Goal: Communication & Community: Participate in discussion

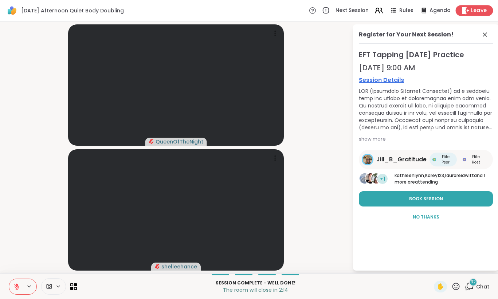
click at [481, 12] on span "Leave" at bounding box center [479, 11] width 16 height 8
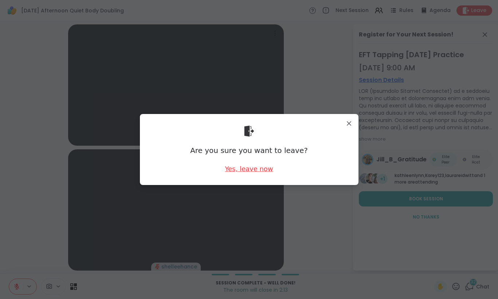
click at [252, 168] on div "Yes, leave now" at bounding box center [249, 168] width 48 height 9
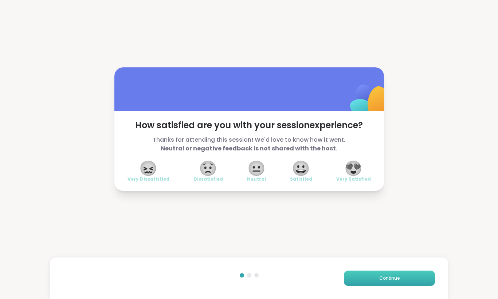
click at [390, 282] on button "Continue" at bounding box center [389, 278] width 91 height 15
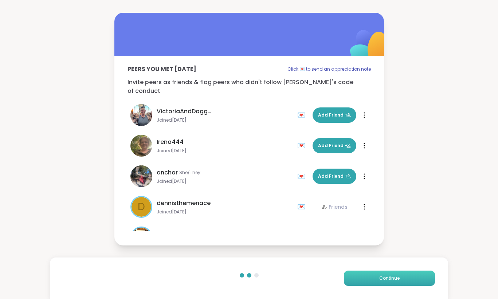
click at [390, 282] on button "Continue" at bounding box center [389, 278] width 91 height 15
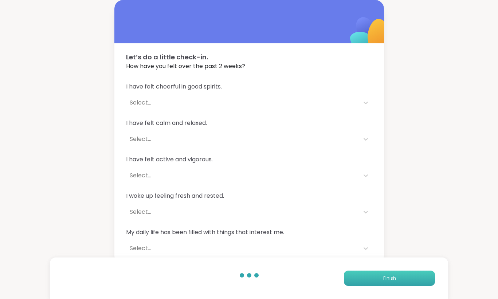
click at [390, 282] on button "Finish" at bounding box center [389, 278] width 91 height 15
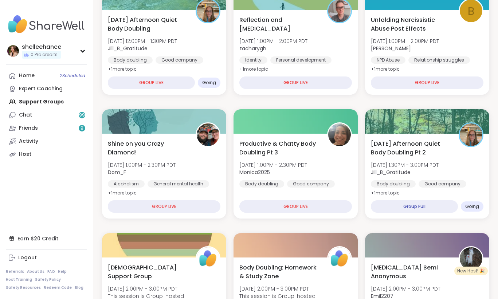
scroll to position [55, 0]
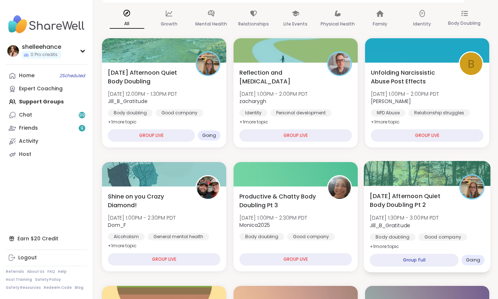
click at [463, 207] on div "Sunday Afternoon Quiet Body Doubling Pt 2 Sun, Oct 12 | 1:30PM - 3:00PM PDT Jil…" at bounding box center [427, 221] width 115 height 59
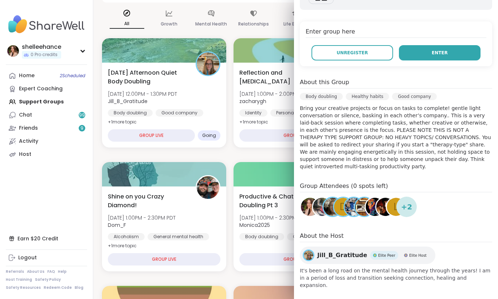
scroll to position [142, 0]
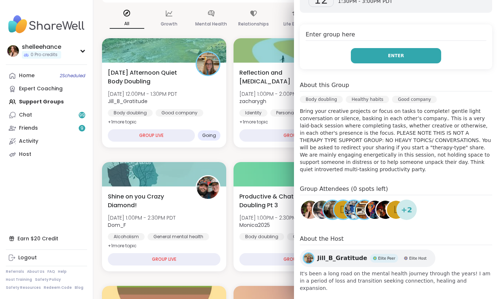
click at [375, 58] on button "Enter" at bounding box center [396, 55] width 90 height 15
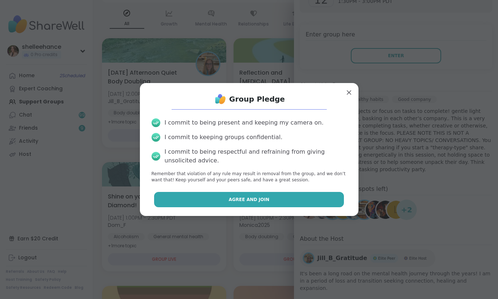
click at [205, 198] on button "Agree and Join" at bounding box center [249, 199] width 190 height 15
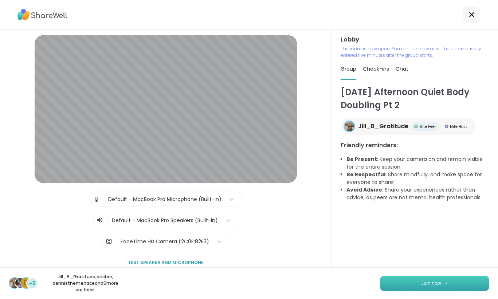
click at [428, 286] on span "Join now" at bounding box center [431, 283] width 20 height 7
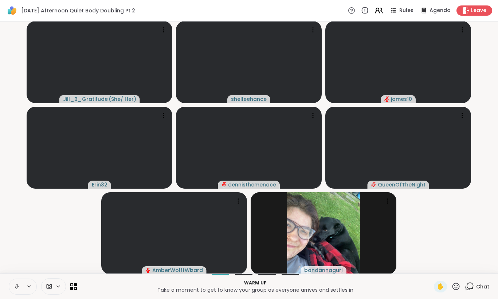
click at [14, 286] on icon at bounding box center [16, 286] width 7 height 7
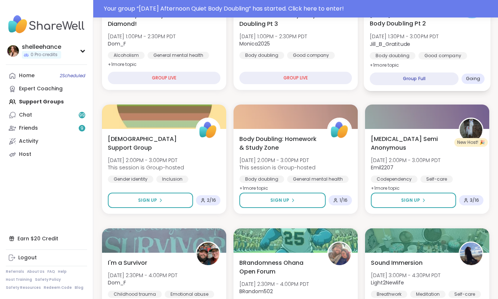
scroll to position [560, 0]
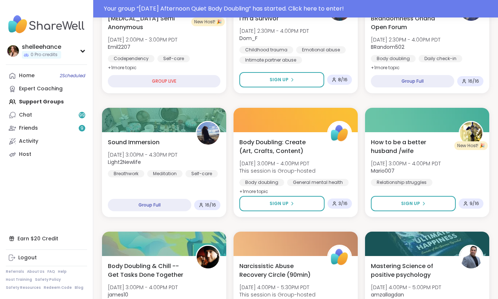
scroll to position [492, 0]
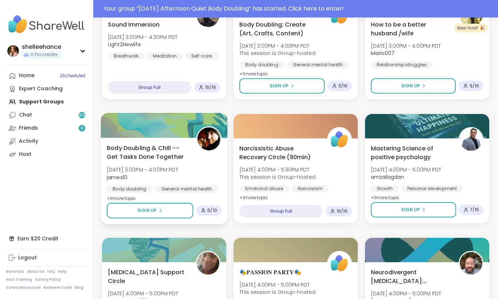
click at [209, 169] on div "Body Doubling & Chill -- Get Tasks Done Together [DATE] 3:00PM - 4:00PM PDT jam…" at bounding box center [164, 173] width 115 height 59
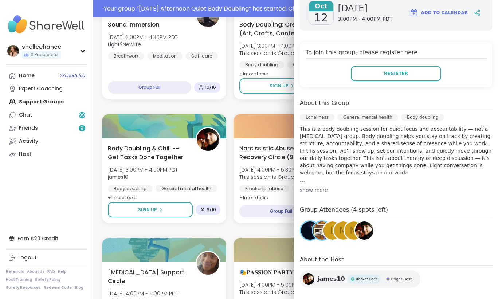
scroll to position [134, 0]
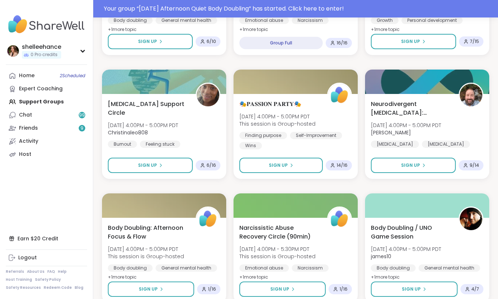
scroll to position [679, 0]
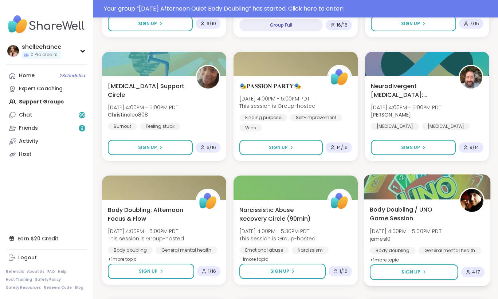
click at [461, 232] on div "Body Doubling / UNO Game Session [DATE] 4:00PM - 5:00PM PDT james10 Body doubli…" at bounding box center [427, 234] width 115 height 59
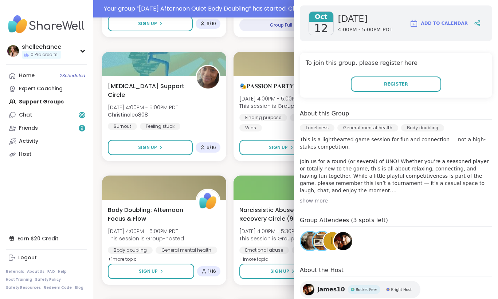
scroll to position [121, 0]
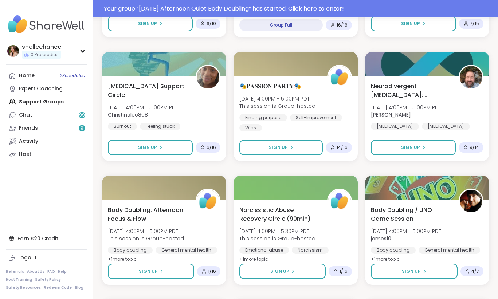
click at [267, 167] on div "Sunday Afternoon Quiet Body Doubling Sun, Oct 12 | 12:00PM - 1:30PM PDT Jill_B_…" at bounding box center [295, 168] width 387 height 1471
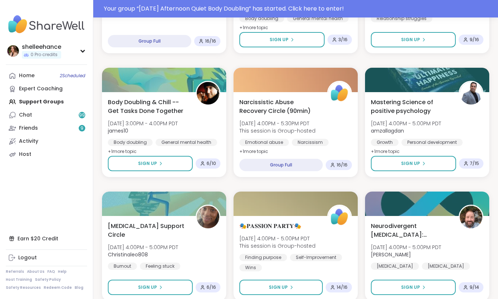
scroll to position [475, 0]
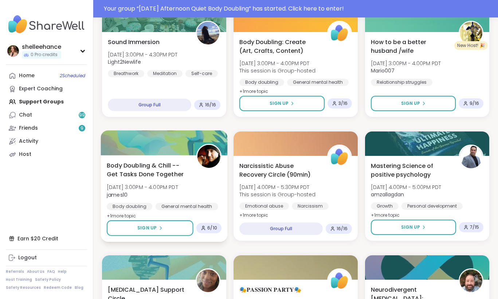
click at [207, 188] on div "Body Doubling & Chill -- Get Tasks Done Together Sun, Oct 12 | 3:00PM - 4:00PM …" at bounding box center [164, 190] width 115 height 59
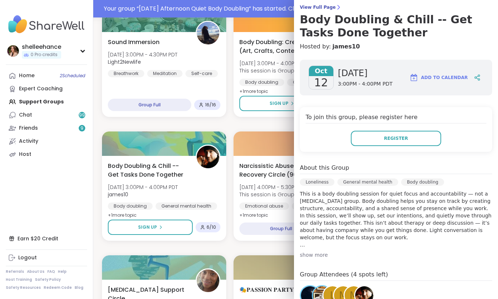
scroll to position [66, 0]
